Goal: Information Seeking & Learning: Learn about a topic

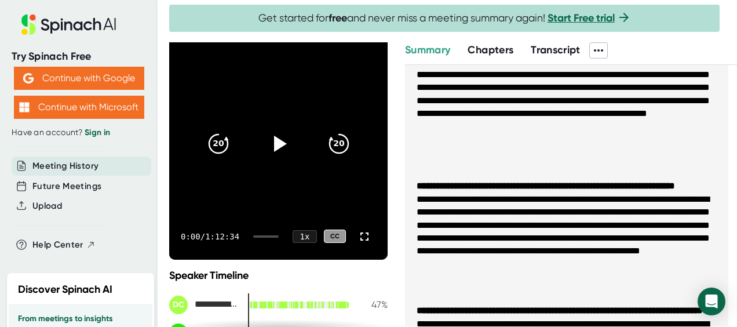
scroll to position [116, 0]
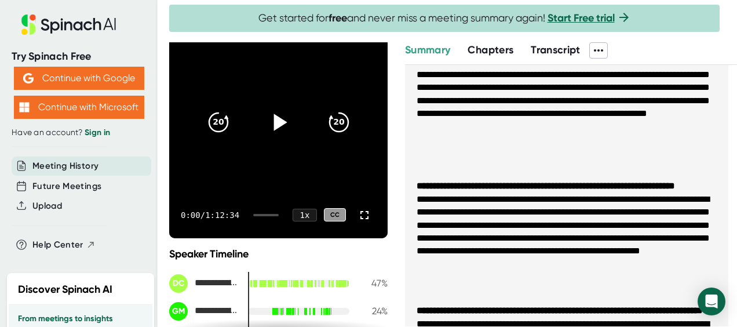
click at [274, 122] on icon at bounding box center [280, 122] width 13 height 17
click at [267, 112] on icon at bounding box center [278, 121] width 29 height 29
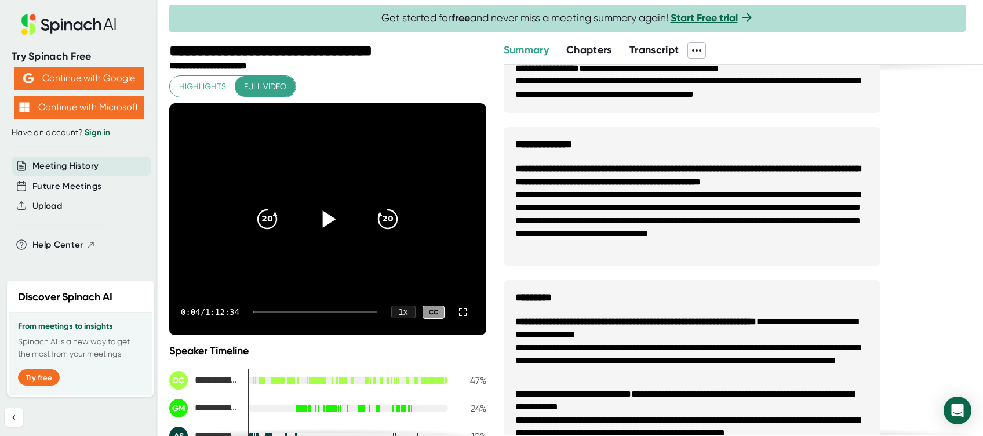
scroll to position [639, 0]
